Goal: Task Accomplishment & Management: Complete application form

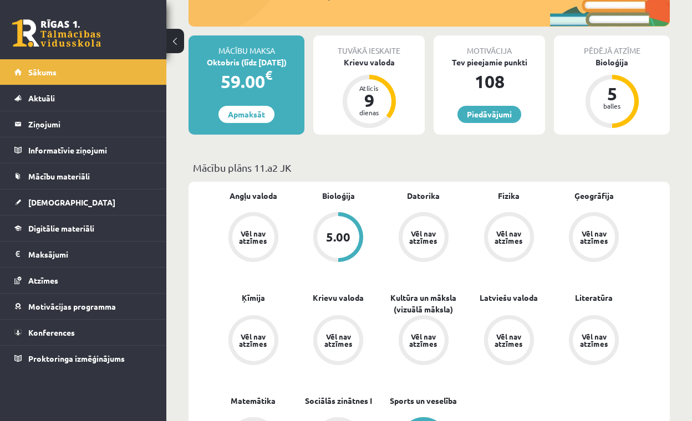
scroll to position [186, 0]
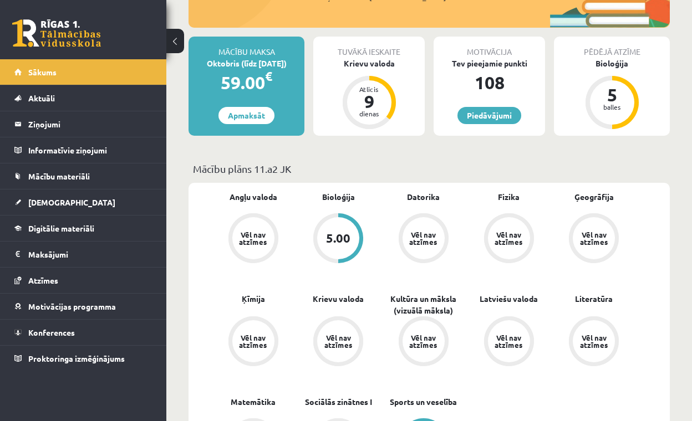
click at [343, 233] on div "5.00" at bounding box center [338, 238] width 24 height 12
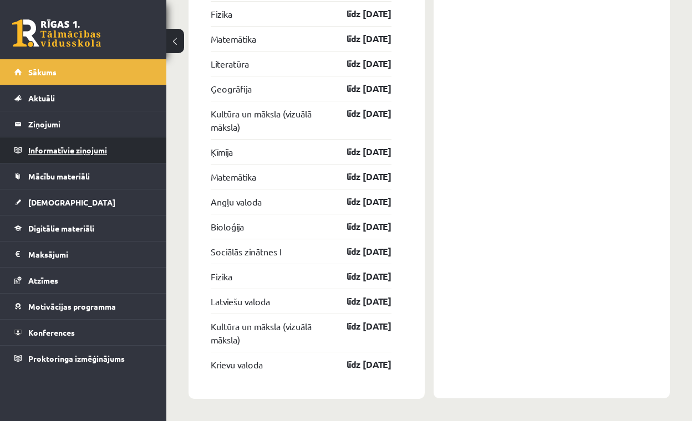
scroll to position [2126, 0]
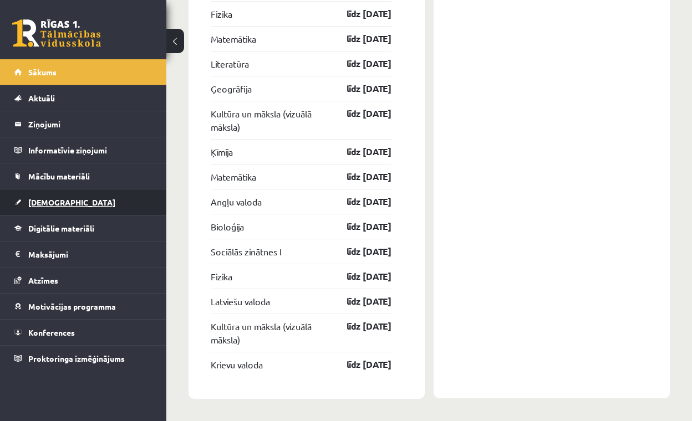
click at [51, 199] on span "[DEMOGRAPHIC_DATA]" at bounding box center [71, 202] width 87 height 10
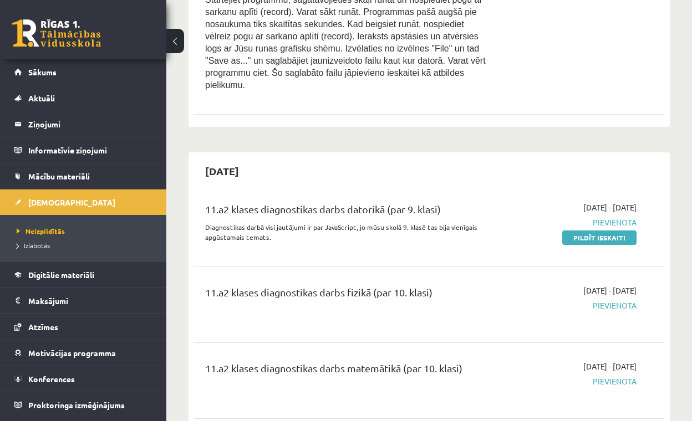
scroll to position [2289, 0]
click at [45, 231] on span "Neizpildītās" at bounding box center [41, 231] width 48 height 9
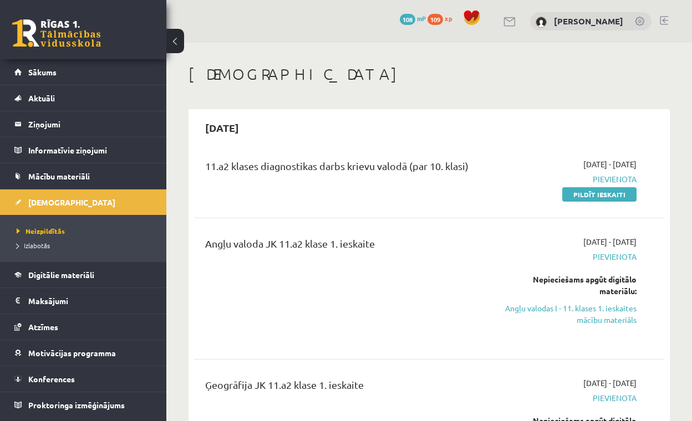
scroll to position [0, 0]
click at [598, 199] on link "Pildīt ieskaiti" at bounding box center [599, 194] width 74 height 14
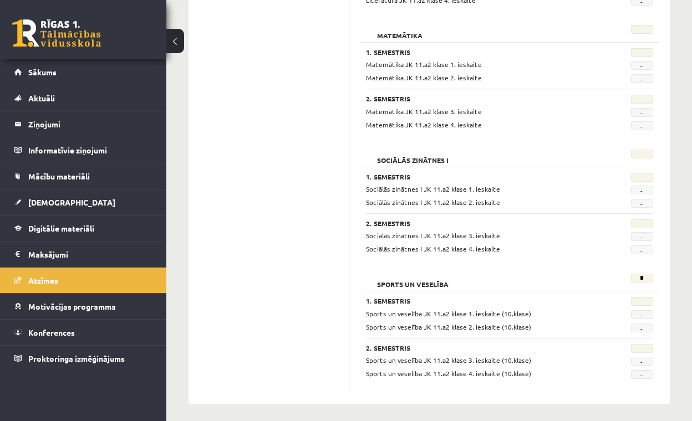
scroll to position [1403, 0]
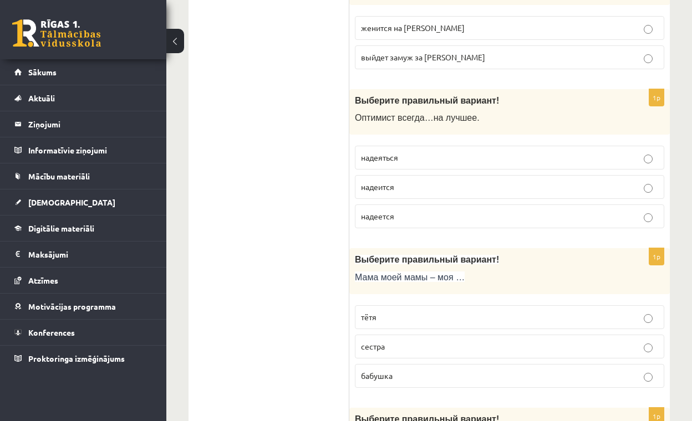
scroll to position [263, 0]
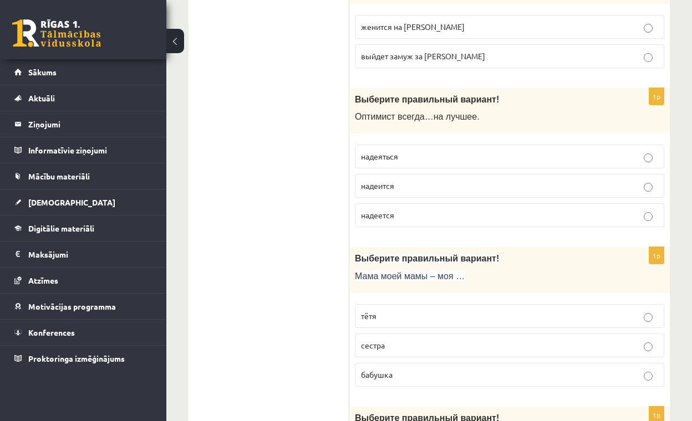
click at [451, 156] on p "надеяться" at bounding box center [509, 157] width 297 height 12
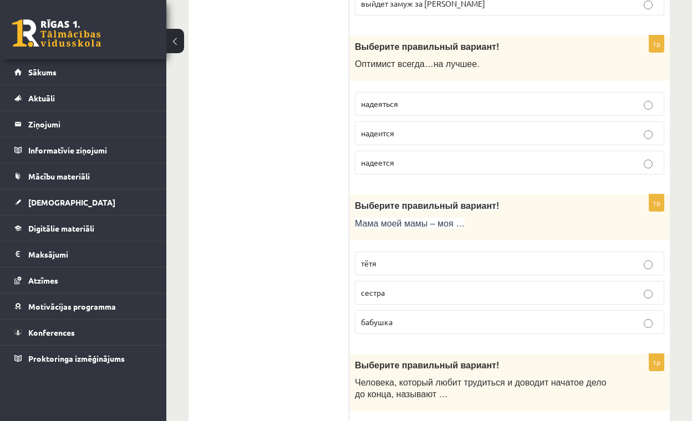
scroll to position [318, 0]
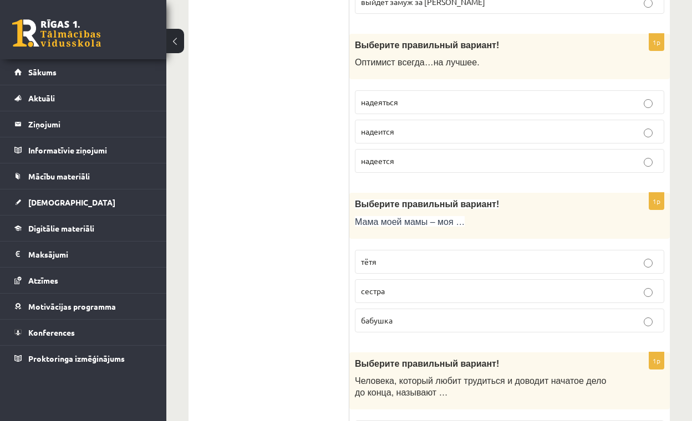
click at [457, 152] on label "надеется" at bounding box center [509, 161] width 309 height 24
click at [459, 127] on p "надеится" at bounding box center [509, 132] width 297 height 12
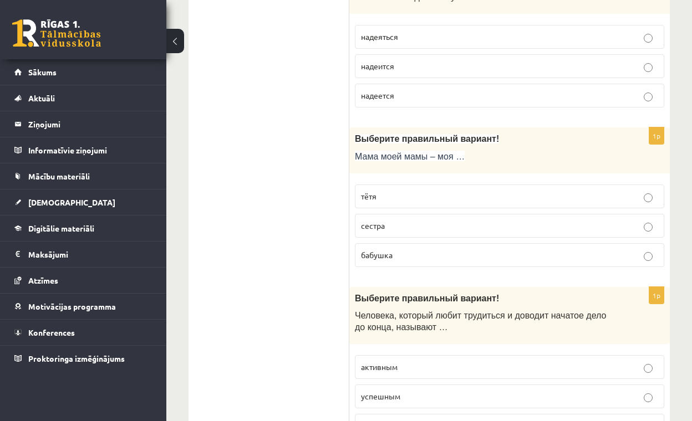
scroll to position [390, 0]
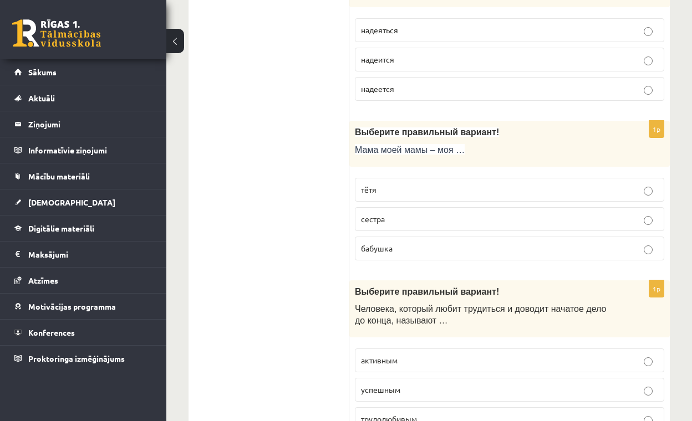
click at [422, 249] on p "бабушка" at bounding box center [509, 249] width 297 height 12
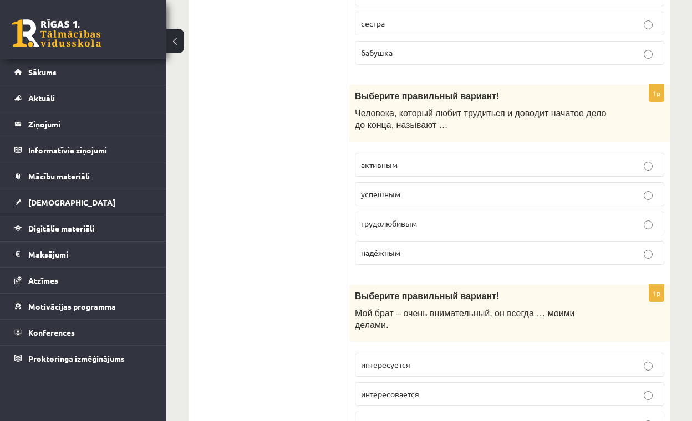
scroll to position [589, 0]
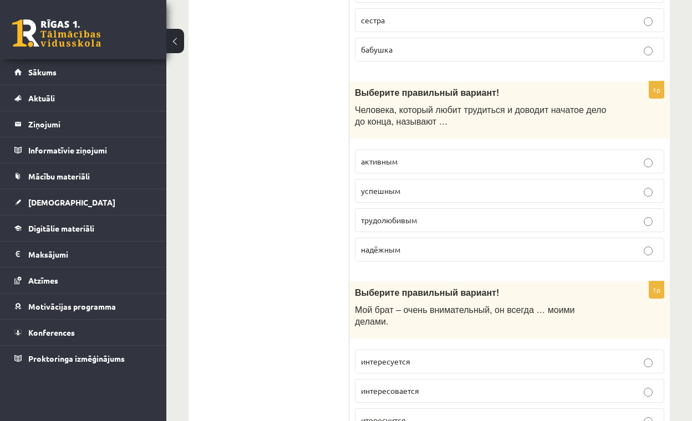
click at [416, 218] on span "трудолюбивым" at bounding box center [389, 220] width 56 height 10
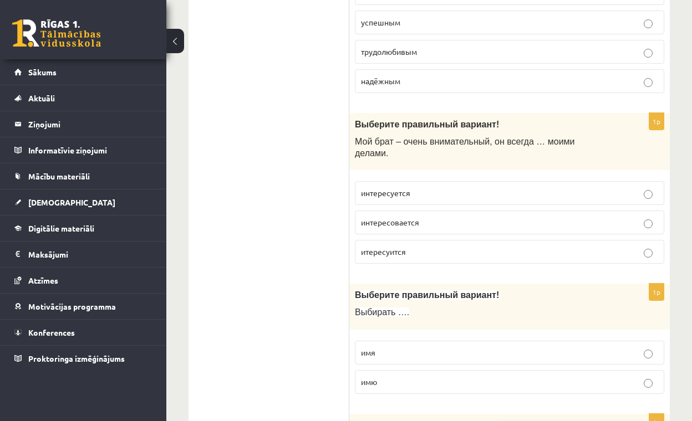
scroll to position [759, 0]
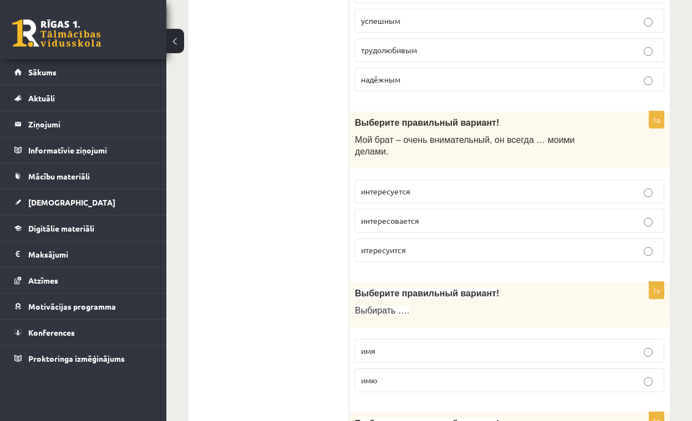
click at [422, 187] on p "интересуется" at bounding box center [509, 192] width 297 height 12
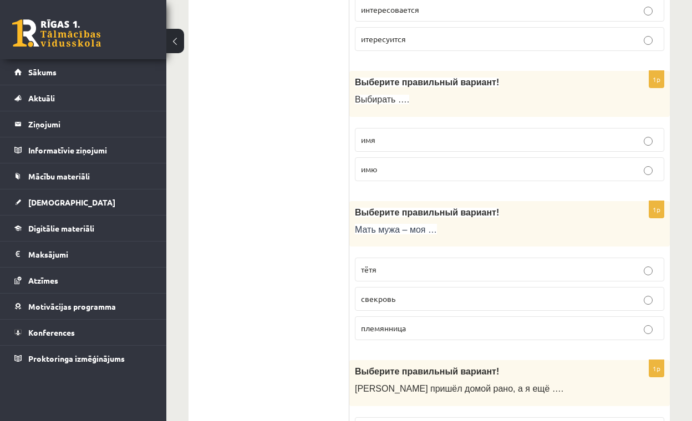
scroll to position [976, 0]
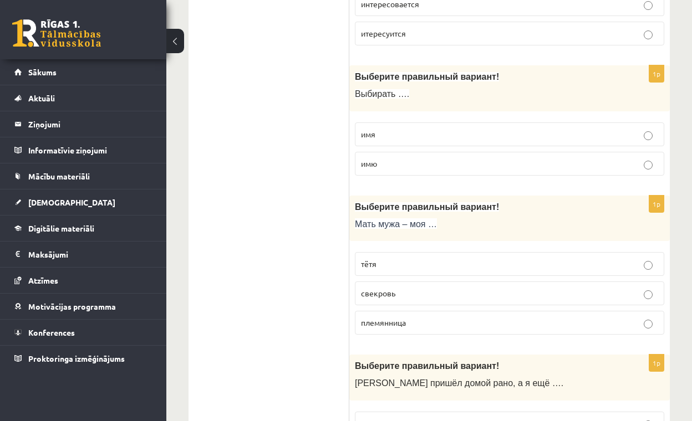
click at [417, 138] on label "имя" at bounding box center [509, 135] width 309 height 24
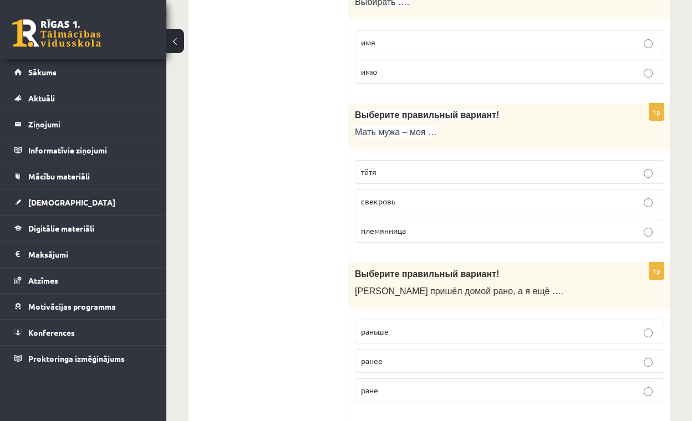
scroll to position [1068, 0]
click at [394, 189] on label "свекровь" at bounding box center [509, 201] width 309 height 24
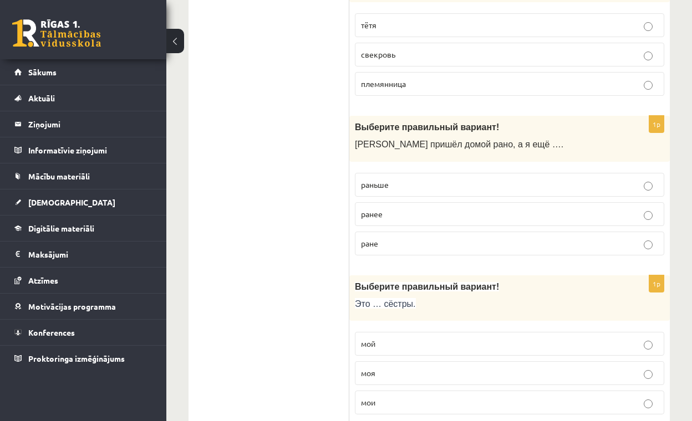
scroll to position [1216, 0]
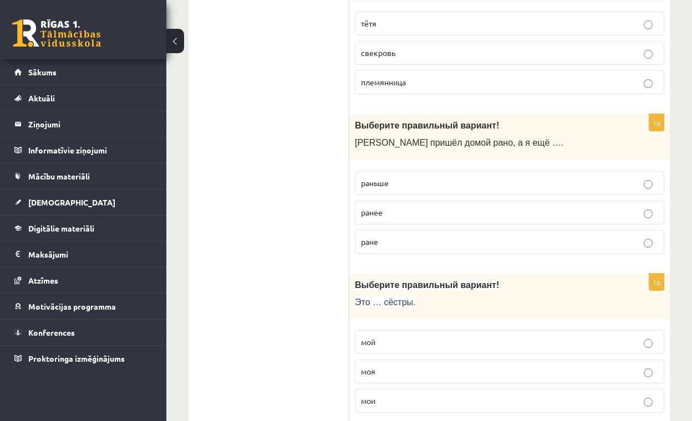
click at [400, 177] on p "раньше" at bounding box center [509, 183] width 297 height 12
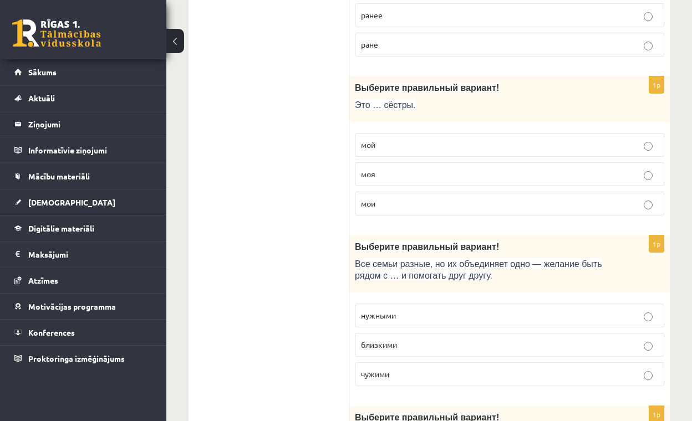
scroll to position [1417, 0]
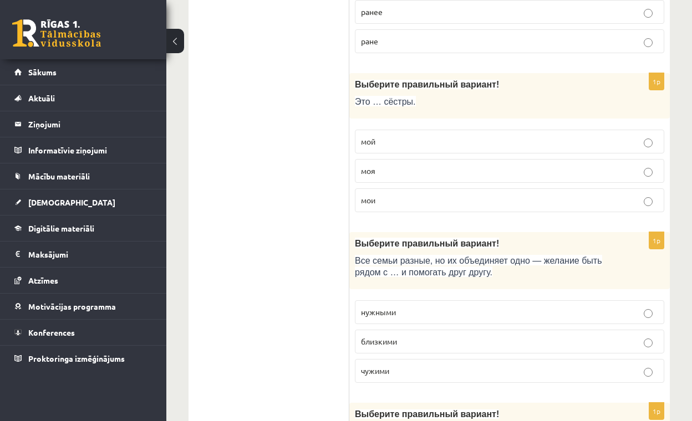
click at [399, 165] on p "моя" at bounding box center [509, 171] width 297 height 12
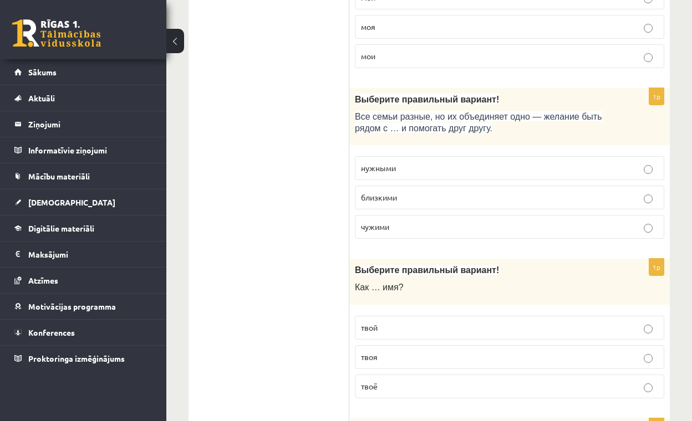
scroll to position [1564, 0]
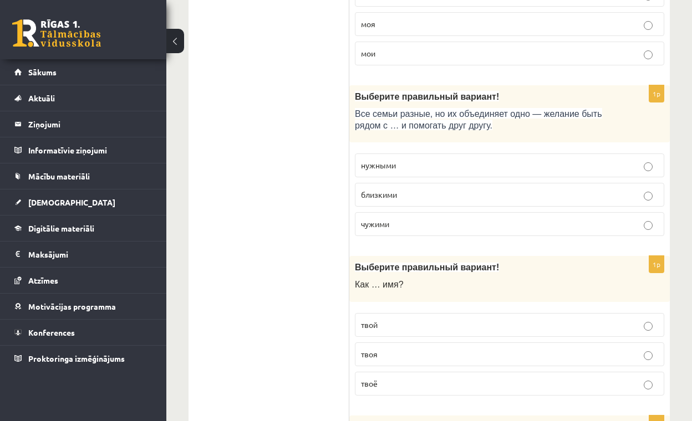
click at [407, 183] on label "близкими" at bounding box center [509, 195] width 309 height 24
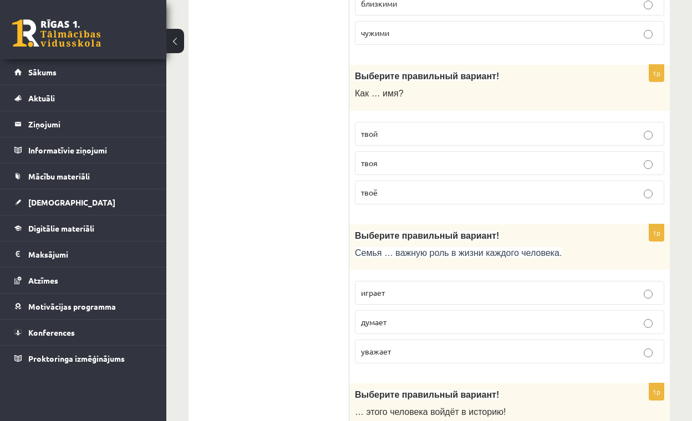
scroll to position [1756, 0]
click at [414, 127] on p "твой" at bounding box center [509, 133] width 297 height 12
click at [399, 189] on label "твоё" at bounding box center [509, 192] width 309 height 24
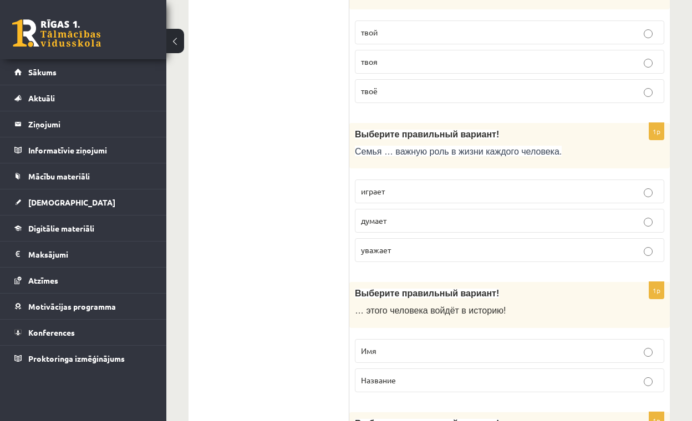
scroll to position [1863, 0]
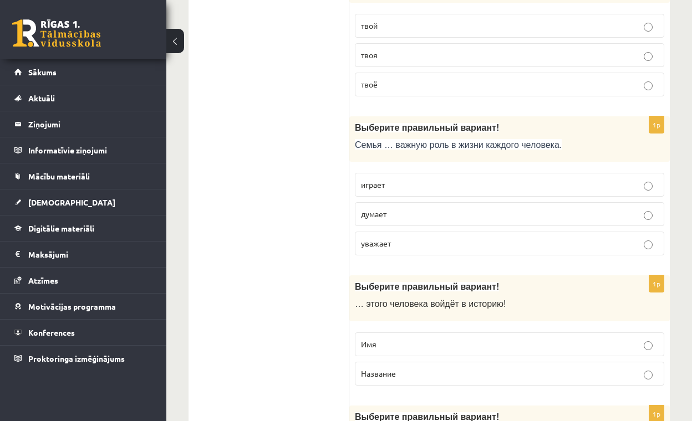
click at [394, 238] on p "уважает" at bounding box center [509, 244] width 297 height 12
click at [412, 181] on p "играет" at bounding box center [509, 185] width 297 height 12
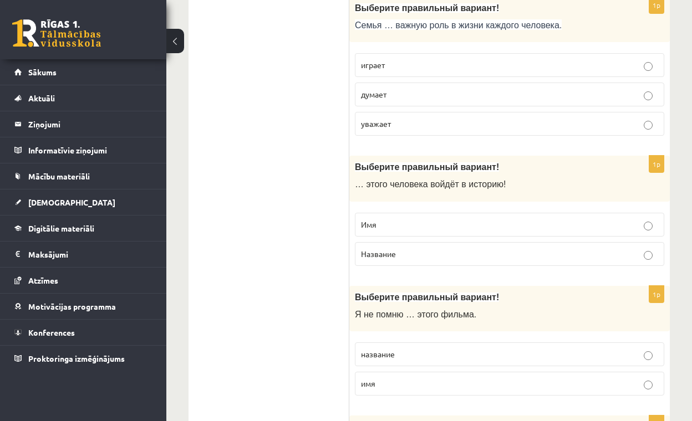
scroll to position [1985, 0]
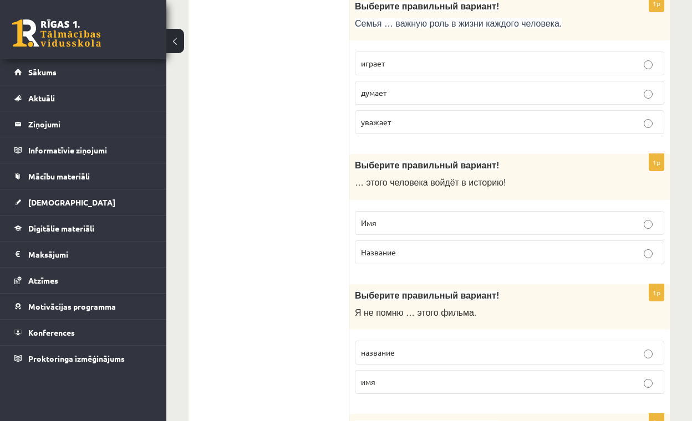
click at [407, 217] on p "Имя" at bounding box center [509, 223] width 297 height 12
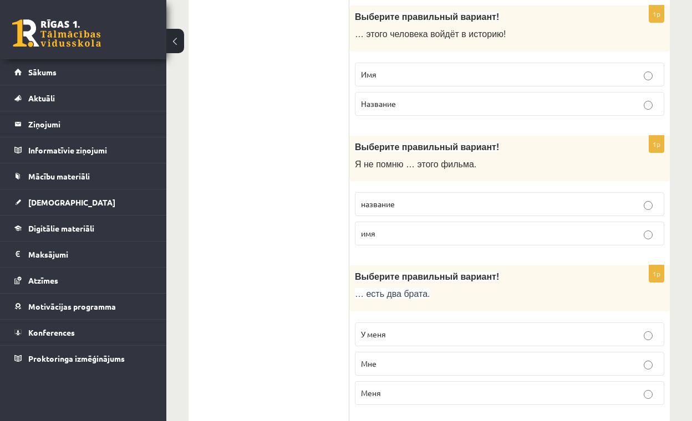
scroll to position [2135, 0]
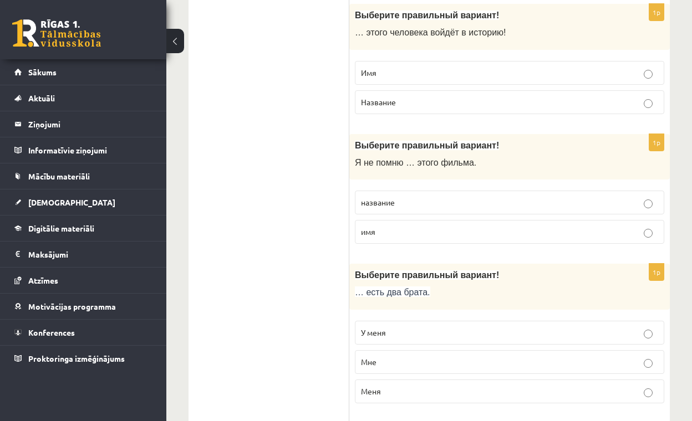
click at [415, 191] on label "название" at bounding box center [509, 203] width 309 height 24
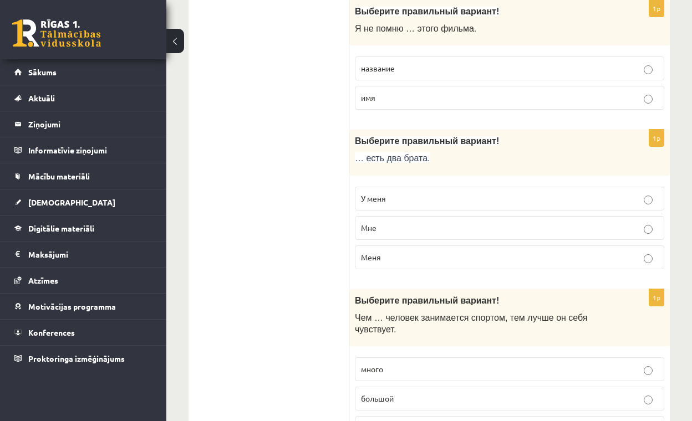
scroll to position [2269, 0]
click at [412, 194] on label "У меня" at bounding box center [509, 198] width 309 height 24
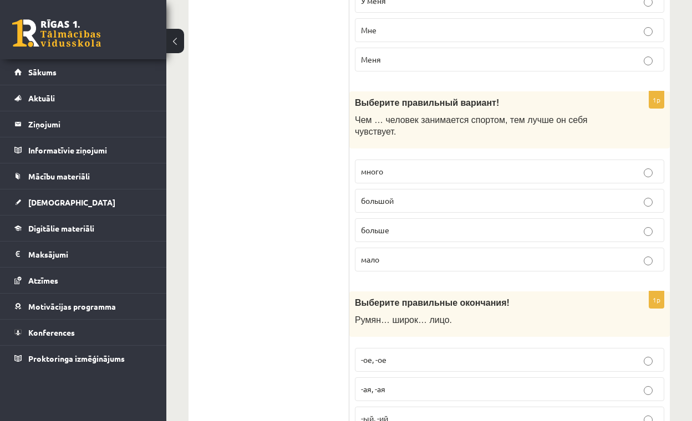
scroll to position [2468, 0]
click at [404, 223] on p "больше" at bounding box center [509, 229] width 297 height 12
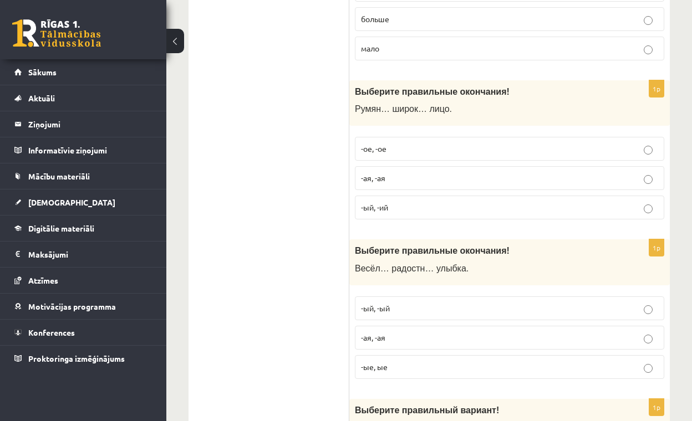
scroll to position [2680, 0]
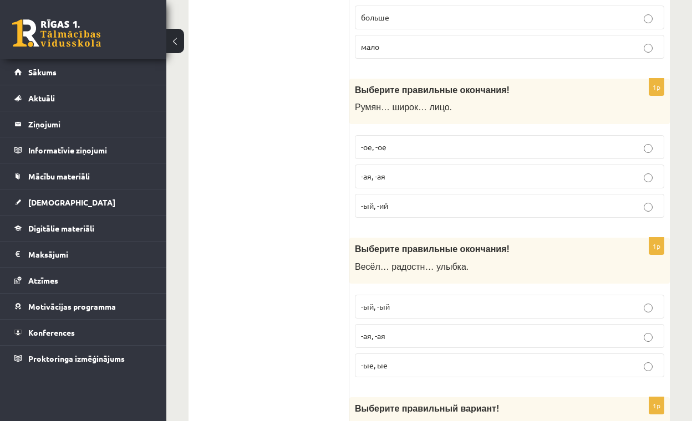
click at [422, 141] on p "-ое, -ое" at bounding box center [509, 147] width 297 height 12
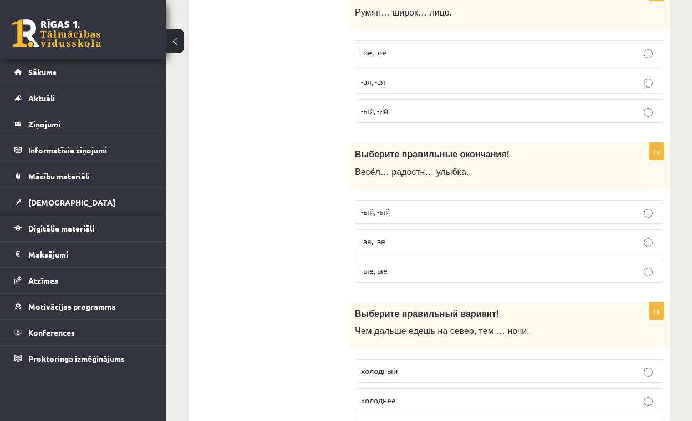
scroll to position [2786, 0]
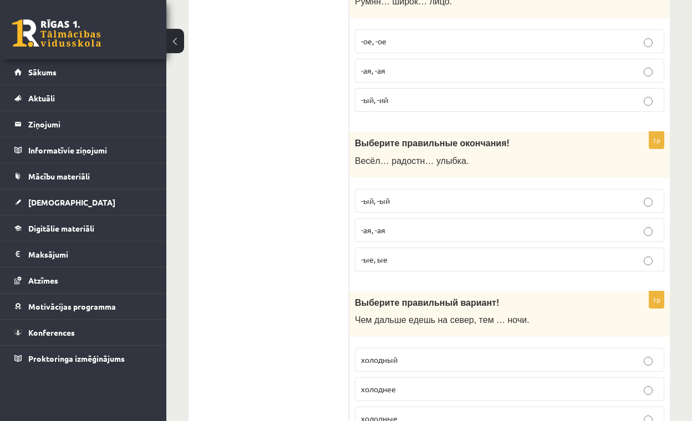
click at [407, 225] on p "-ая, -ая" at bounding box center [509, 231] width 297 height 12
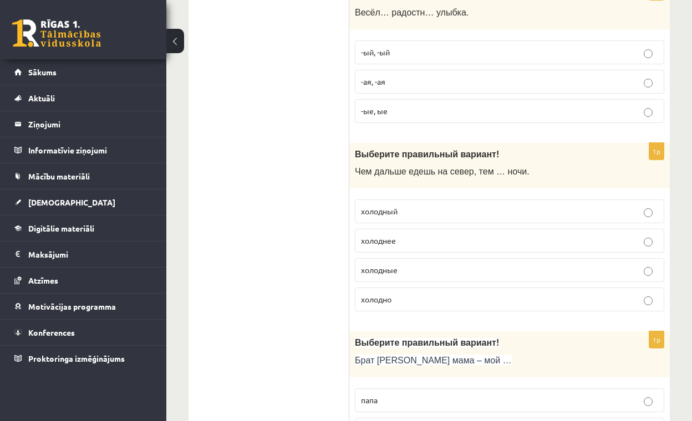
scroll to position [2941, 0]
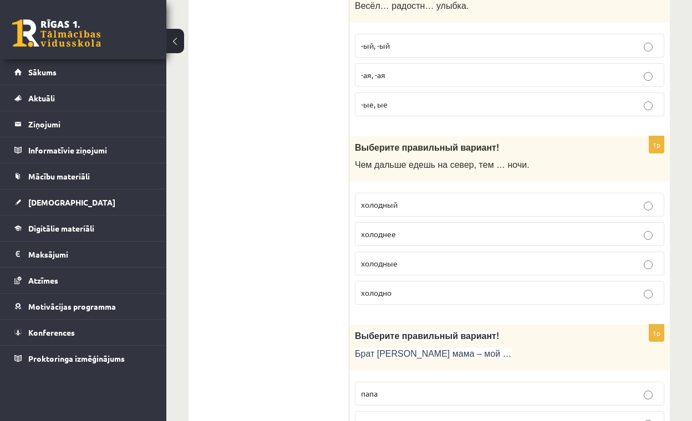
click at [416, 222] on label "холоднее" at bounding box center [509, 234] width 309 height 24
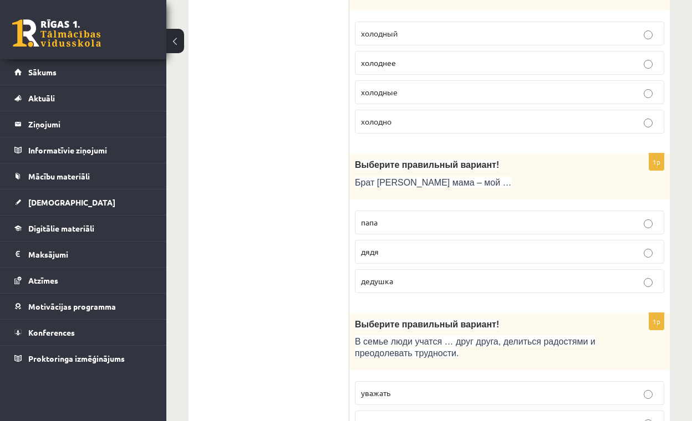
scroll to position [3114, 0]
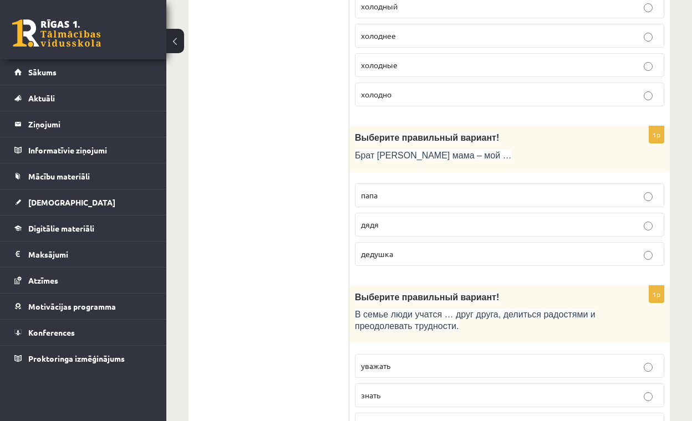
click at [416, 213] on label "дядя" at bounding box center [509, 225] width 309 height 24
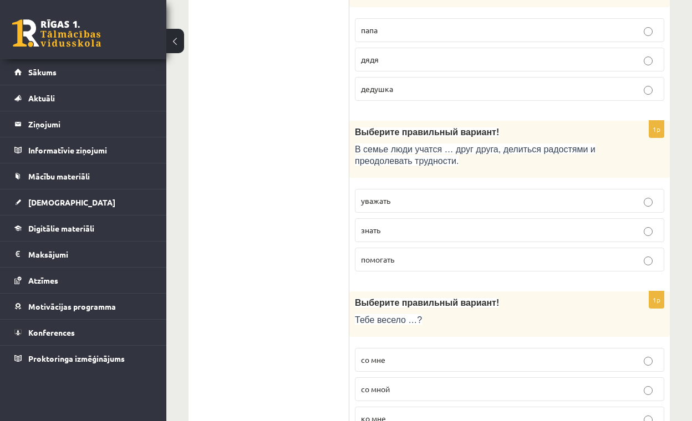
scroll to position [3304, 0]
click at [420, 192] on label "уважать" at bounding box center [509, 201] width 309 height 24
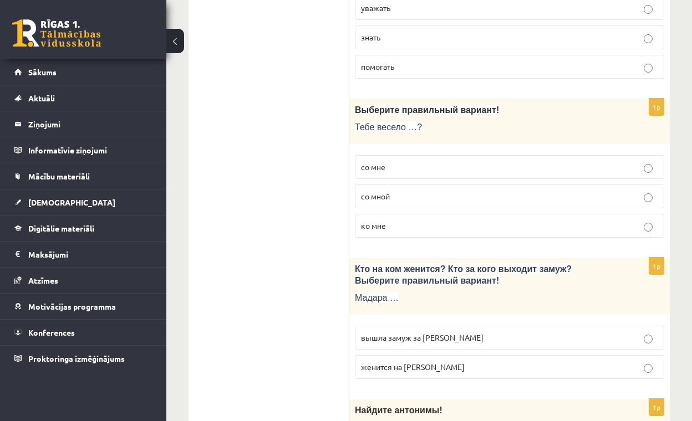
click at [422, 188] on label "со мной" at bounding box center [509, 197] width 309 height 24
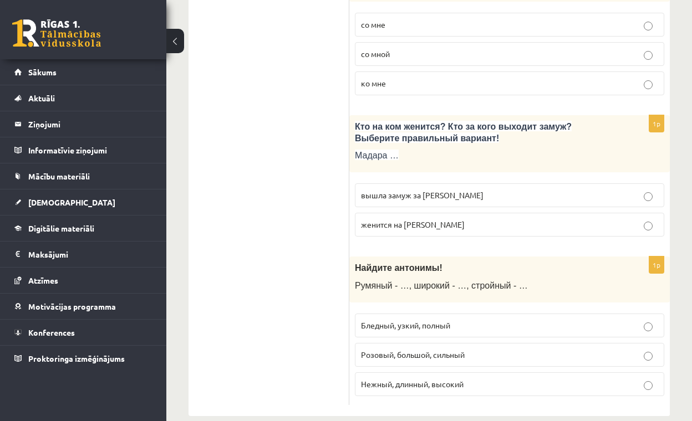
scroll to position [3639, 0]
click at [424, 190] on p "вышла замуж за [PERSON_NAME]" at bounding box center [509, 196] width 297 height 12
click at [423, 213] on label "женится на [PERSON_NAME]" at bounding box center [509, 225] width 309 height 24
click at [426, 190] on p "вышла замуж за [PERSON_NAME]" at bounding box center [509, 196] width 297 height 12
click at [400, 320] on p "Бледный, узкий, полный" at bounding box center [509, 326] width 297 height 12
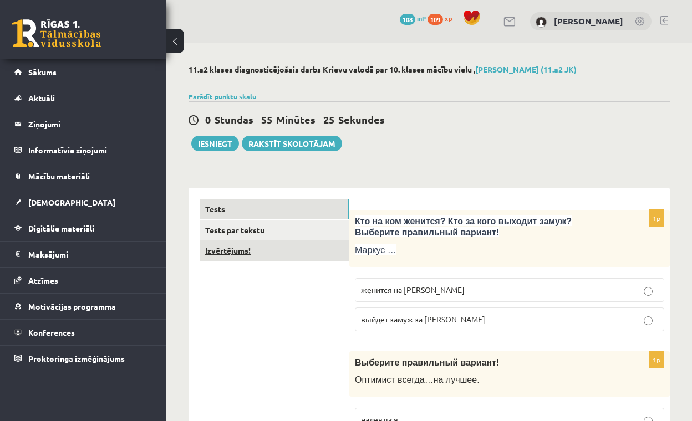
scroll to position [0, 0]
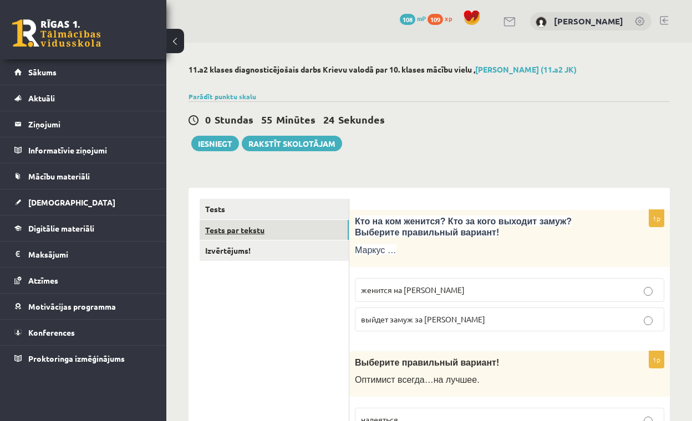
click at [242, 228] on link "Tests par tekstu" at bounding box center [274, 230] width 149 height 21
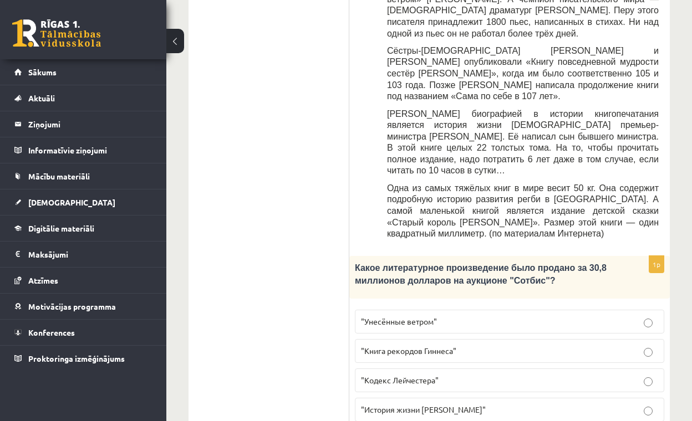
scroll to position [619, 0]
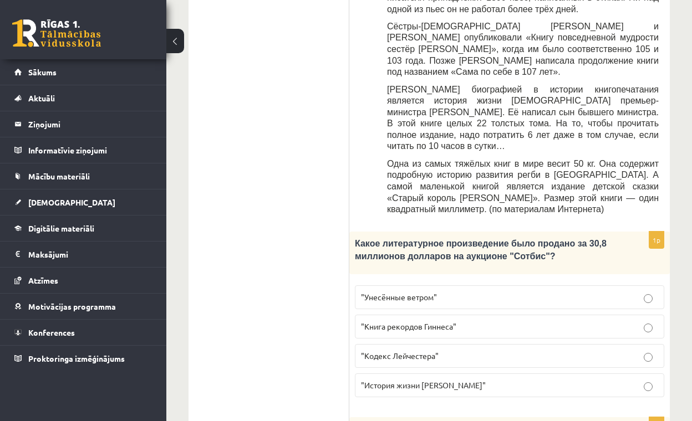
click at [456, 292] on p ""Унесённые ветром"" at bounding box center [509, 298] width 297 height 12
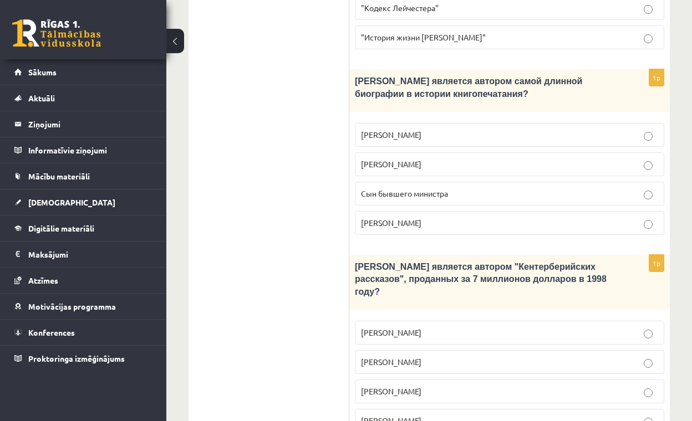
scroll to position [966, 0]
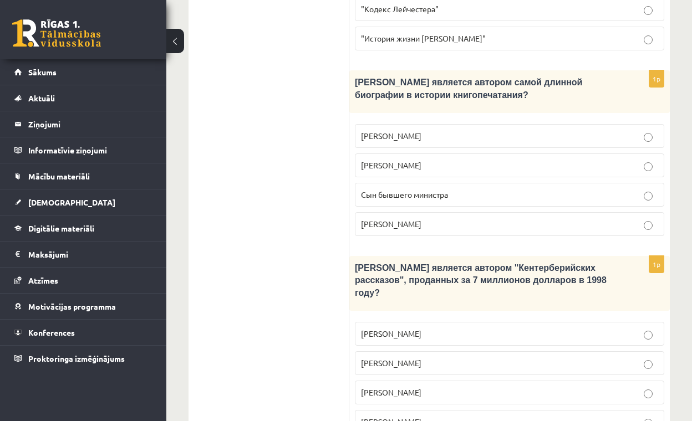
click at [468, 183] on label "Сын бывшего министра" at bounding box center [509, 195] width 309 height 24
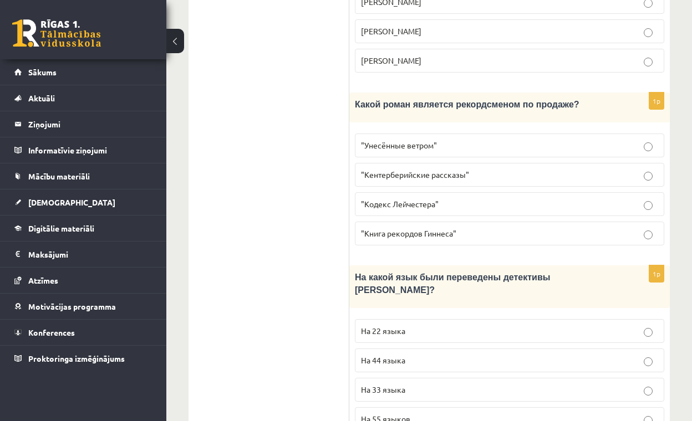
scroll to position [1327, 0]
click at [422, 355] on p "На 44 языка" at bounding box center [509, 361] width 297 height 12
click at [461, 199] on p ""Кодекс Лейчестера"" at bounding box center [509, 205] width 297 height 12
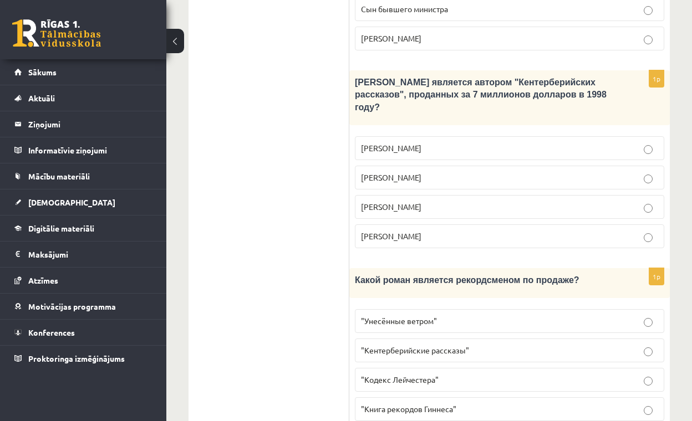
scroll to position [1141, 0]
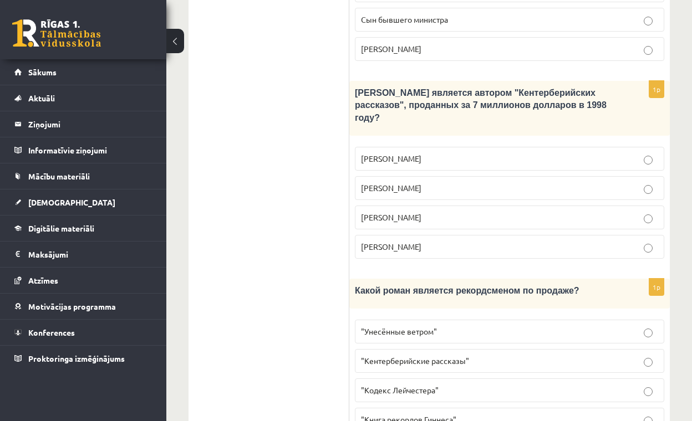
click at [456, 206] on label "Джефри Чосер" at bounding box center [509, 218] width 309 height 24
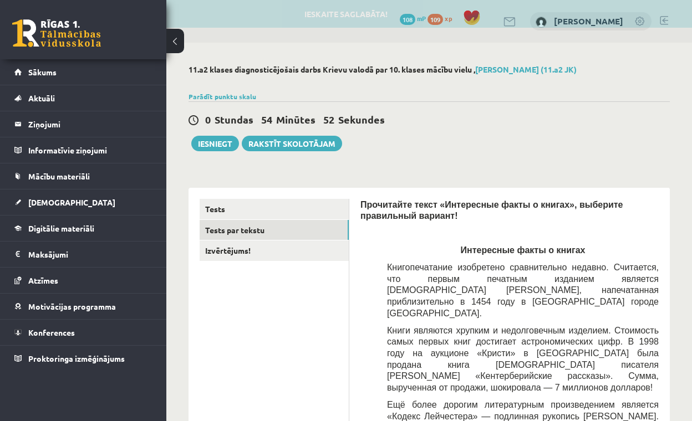
scroll to position [0, 0]
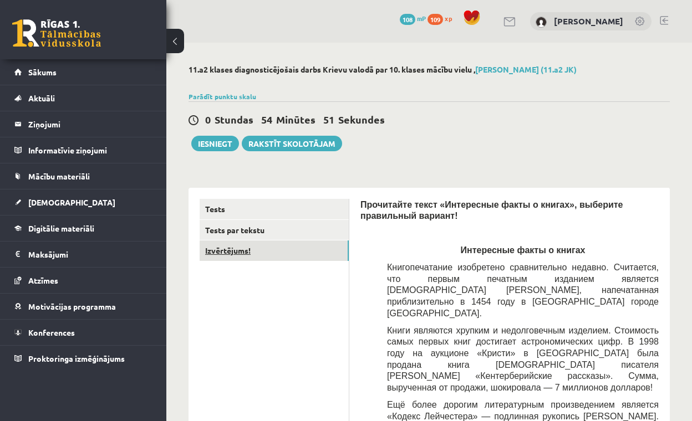
click at [232, 252] on link "Izvērtējums!" at bounding box center [274, 251] width 149 height 21
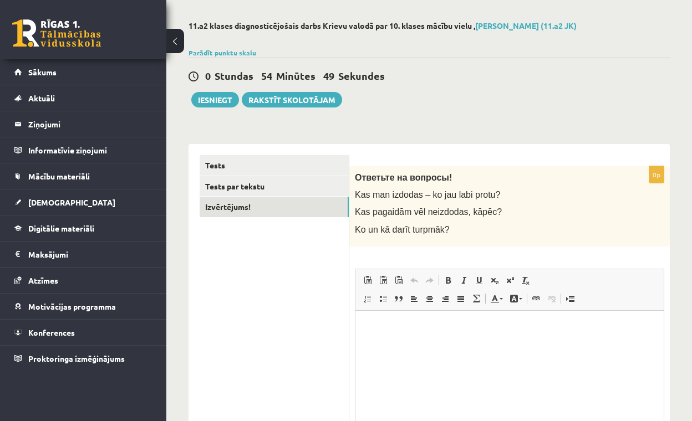
scroll to position [43, 0]
click at [222, 165] on link "Tests" at bounding box center [274, 166] width 149 height 21
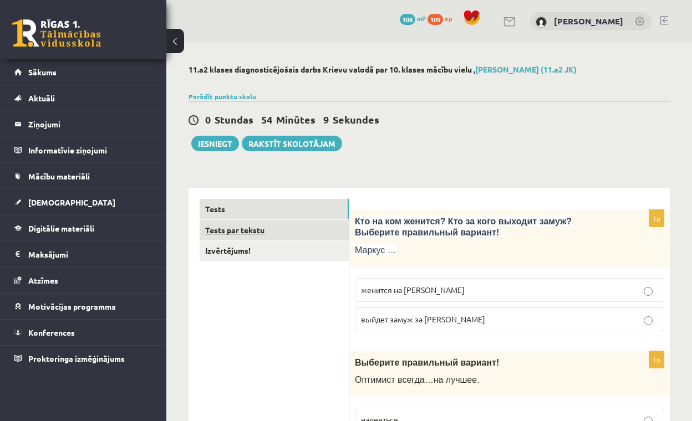
scroll to position [0, 0]
click at [254, 228] on link "Tests par tekstu" at bounding box center [274, 230] width 149 height 21
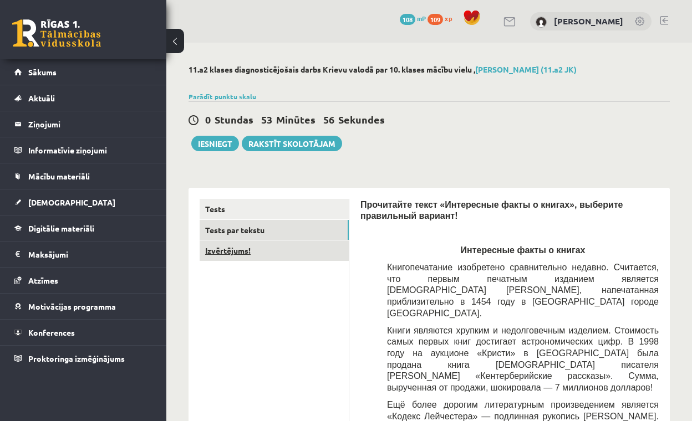
click at [234, 243] on link "Izvērtējums!" at bounding box center [274, 251] width 149 height 21
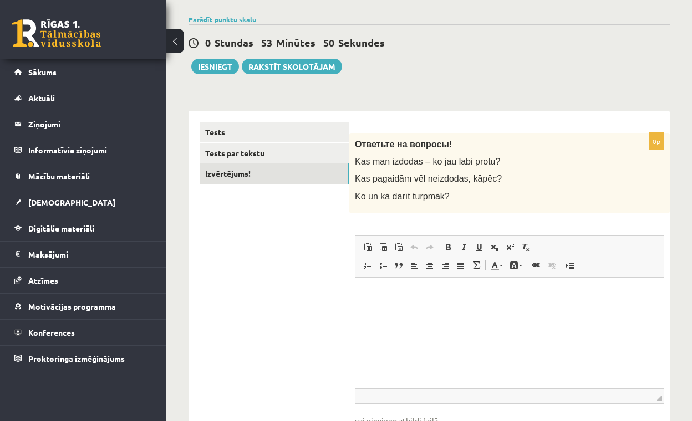
scroll to position [76, 0]
click at [595, 2] on div at bounding box center [428, 6] width 481 height 11
click at [364, 302] on html at bounding box center [509, 295] width 308 height 34
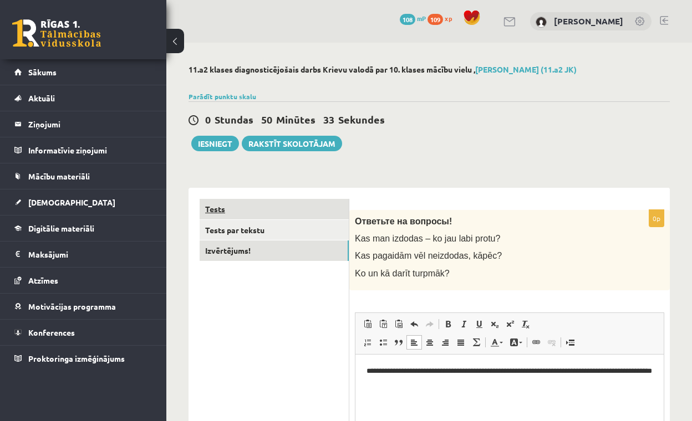
scroll to position [0, 0]
click at [246, 203] on link "Tests" at bounding box center [274, 209] width 149 height 21
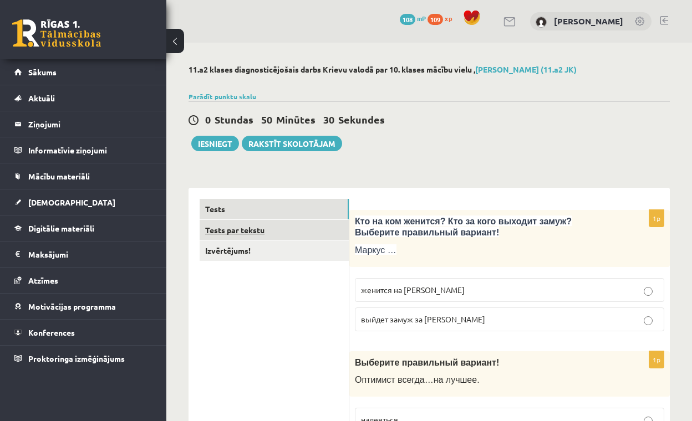
click at [277, 230] on link "Tests par tekstu" at bounding box center [274, 230] width 149 height 21
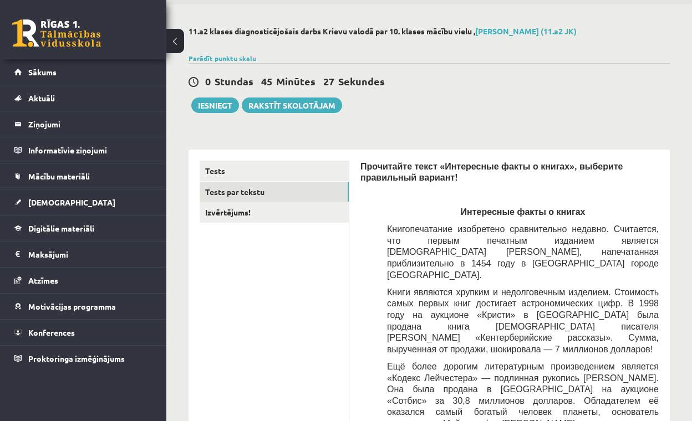
scroll to position [40, 0]
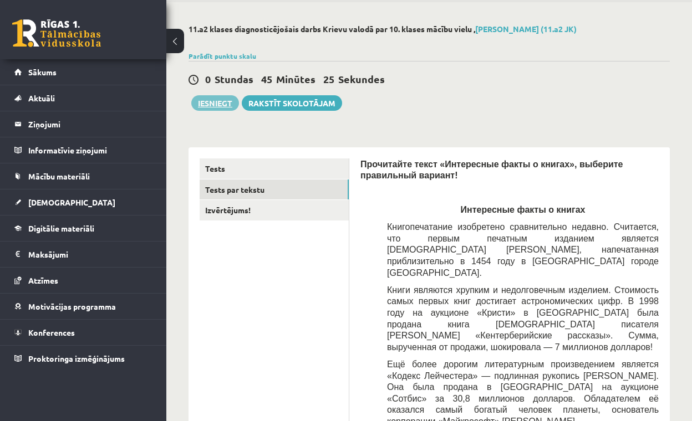
click at [205, 100] on button "Iesniegt" at bounding box center [215, 103] width 48 height 16
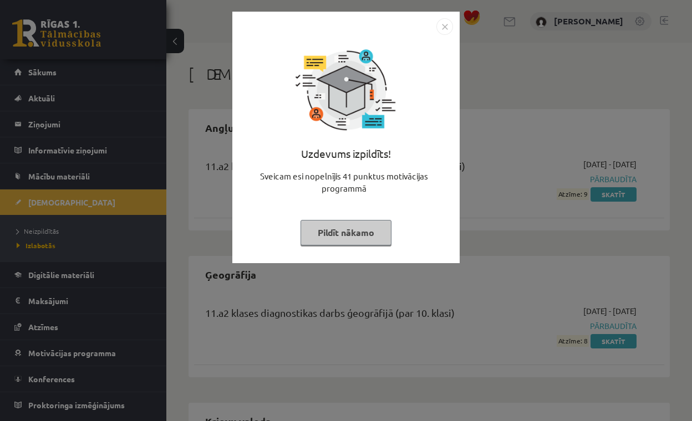
click at [376, 232] on button "Pildīt nākamo" at bounding box center [345, 232] width 91 height 25
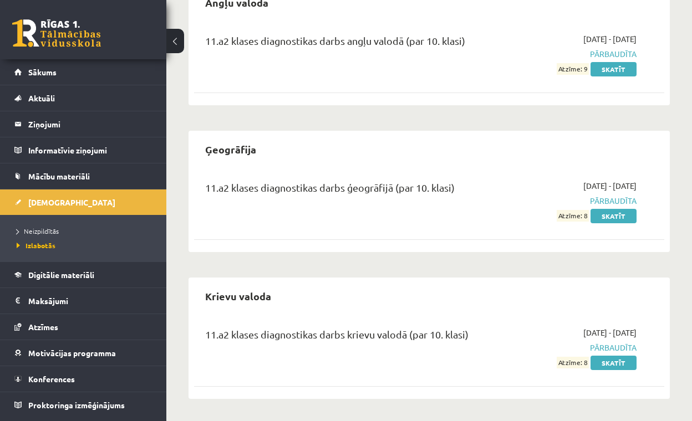
scroll to position [125, 0]
click at [623, 349] on span "Pārbaudīta" at bounding box center [570, 349] width 132 height 12
click at [627, 363] on link "Skatīt" at bounding box center [613, 363] width 46 height 14
